Goal: Information Seeking & Learning: Learn about a topic

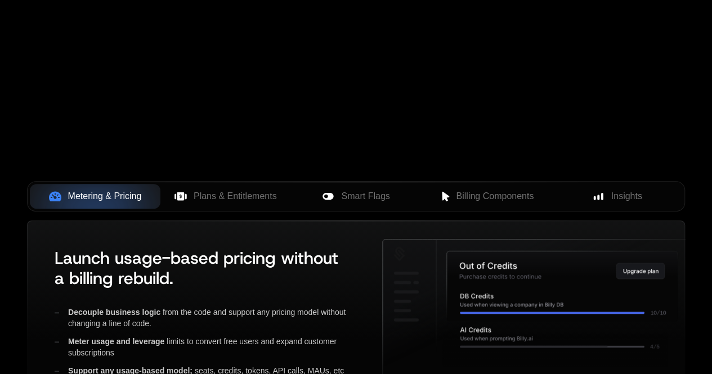
scroll to position [377, 0]
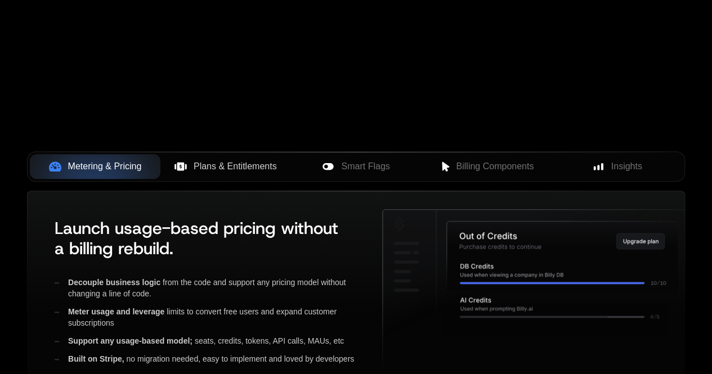
click at [225, 174] on button "Plans & Entitlements" at bounding box center [225, 166] width 131 height 25
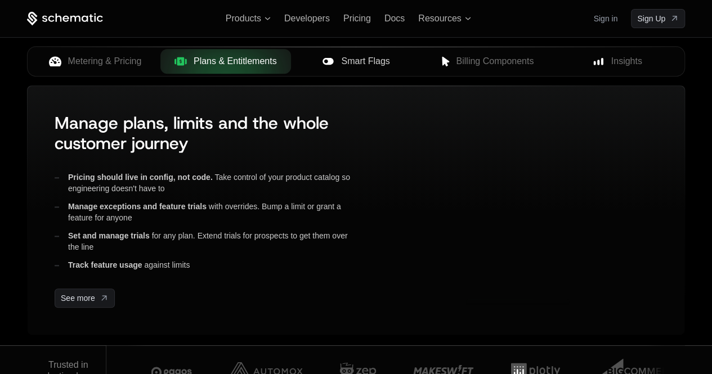
scroll to position [482, 0]
click at [356, 64] on span "Smart Flags" at bounding box center [365, 62] width 48 height 14
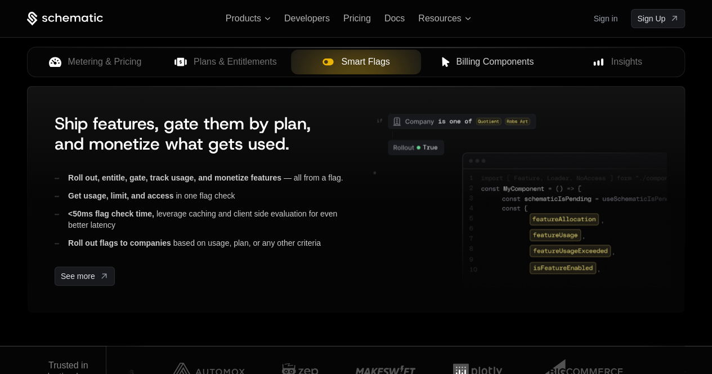
click at [470, 71] on button "Billing Components" at bounding box center [486, 62] width 131 height 25
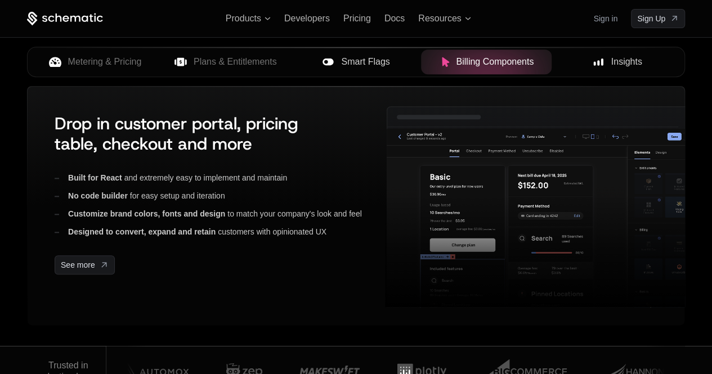
click at [610, 60] on div "Insights" at bounding box center [616, 62] width 113 height 14
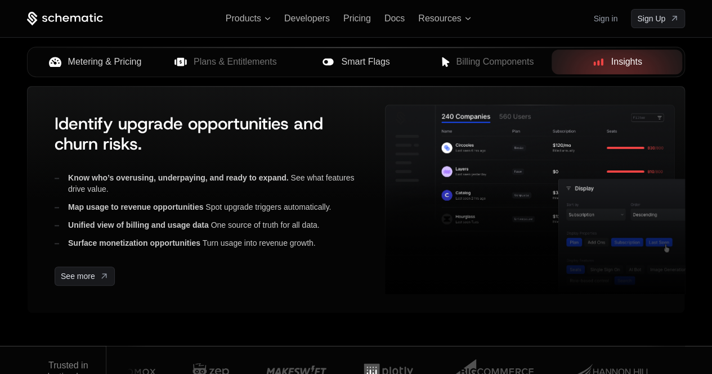
click at [136, 62] on span "Metering & Pricing" at bounding box center [105, 62] width 74 height 14
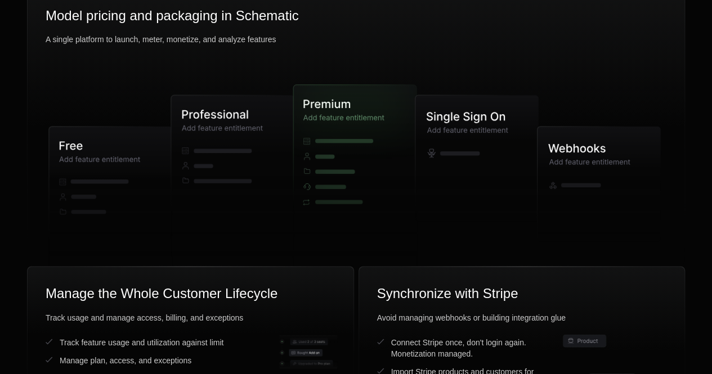
scroll to position [2898, 0]
drag, startPoint x: 113, startPoint y: 145, endPoint x: 438, endPoint y: 149, distance: 325.8
click at [438, 149] on g at bounding box center [355, 173] width 612 height 261
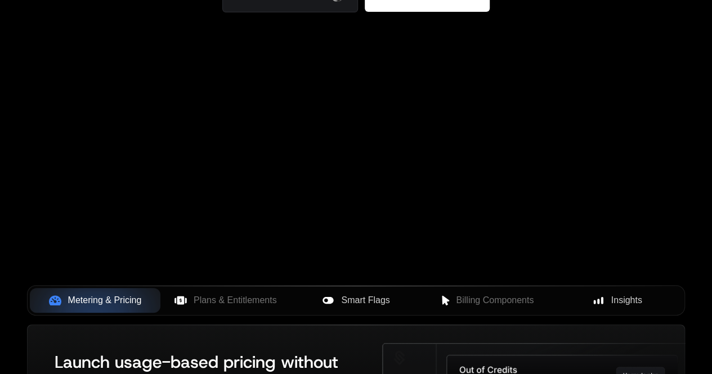
scroll to position [0, 0]
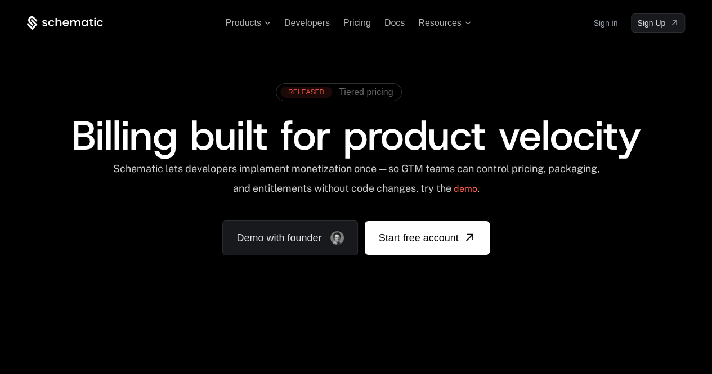
click at [356, 88] on span "Tiered pricing" at bounding box center [366, 92] width 54 height 10
